Goal: Task Accomplishment & Management: Manage account settings

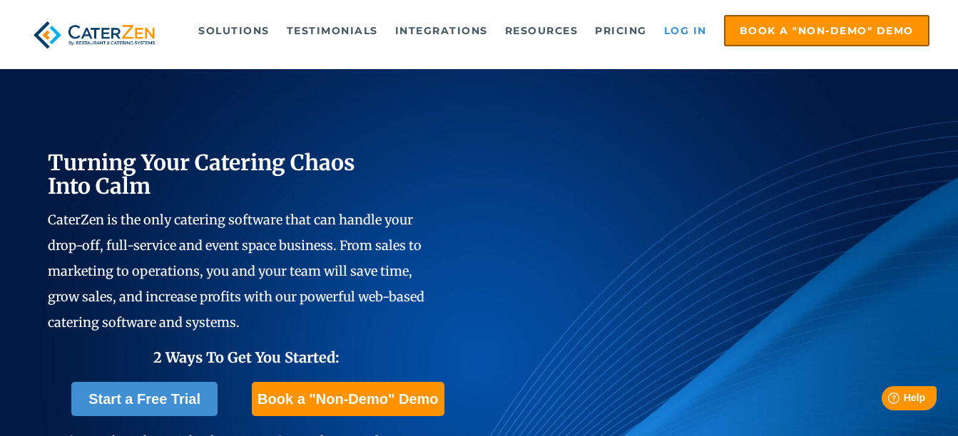
click at [680, 30] on link "Log in" at bounding box center [685, 30] width 57 height 29
click at [694, 27] on link "Log in" at bounding box center [685, 30] width 57 height 29
click at [692, 29] on link "Log in" at bounding box center [685, 30] width 57 height 29
click at [687, 32] on link "Log in" at bounding box center [685, 30] width 57 height 29
